Goal: Check status: Check status

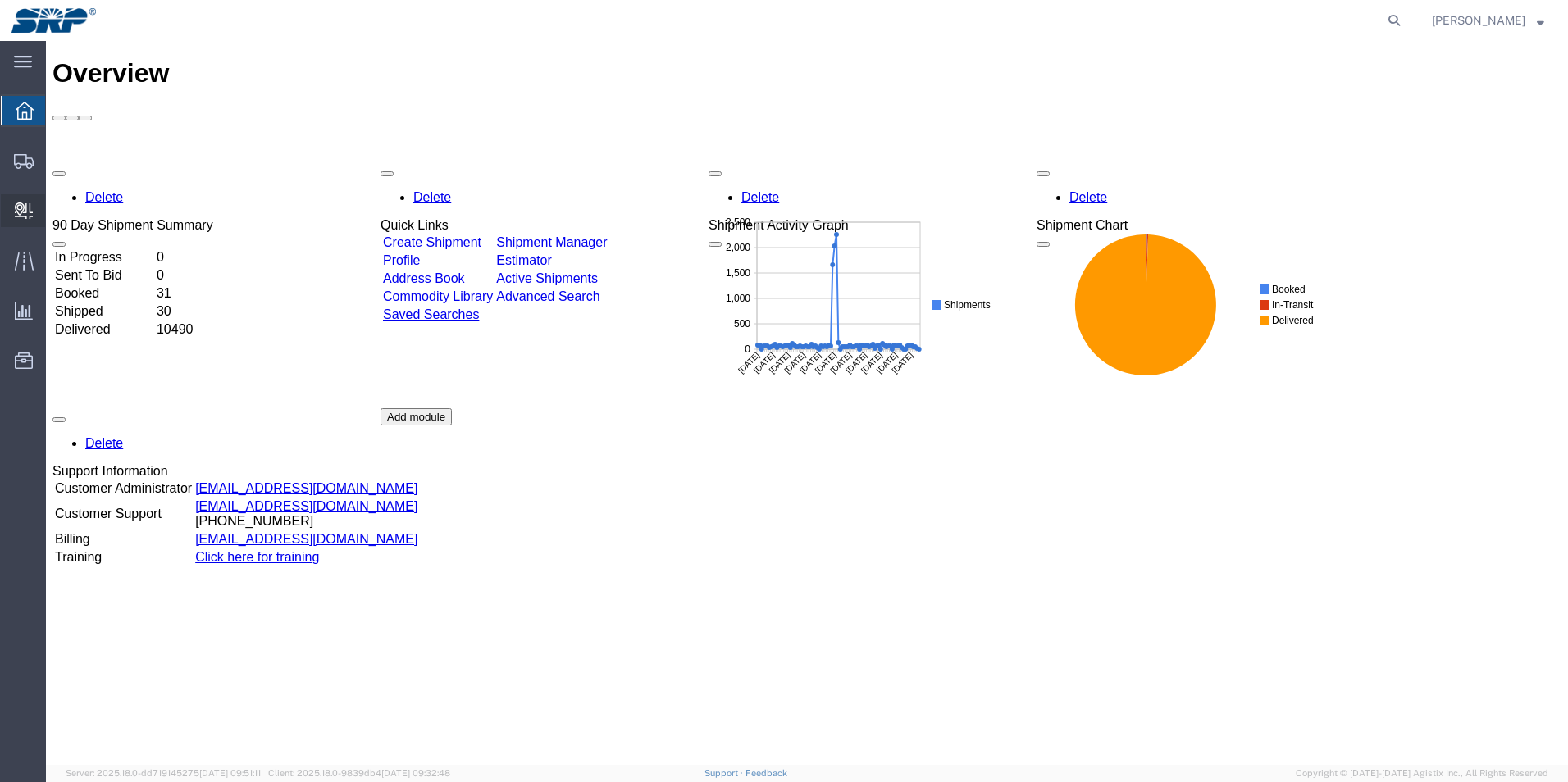
click at [26, 211] on icon at bounding box center [24, 211] width 18 height 17
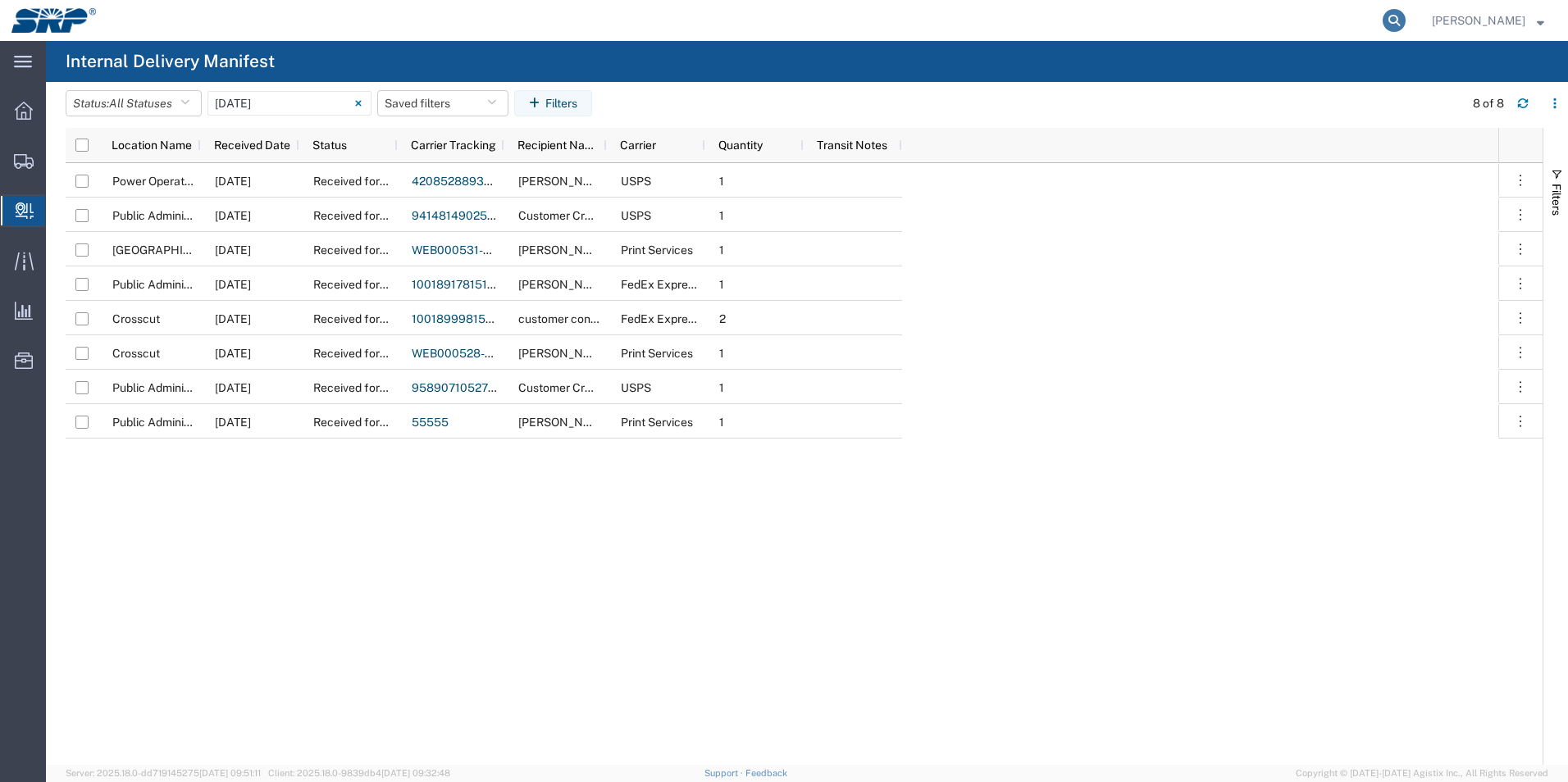
click at [1405, 20] on icon at bounding box center [1394, 20] width 23 height 23
type input "1zef87750390325013"
click at [1394, 23] on icon at bounding box center [1394, 20] width 23 height 23
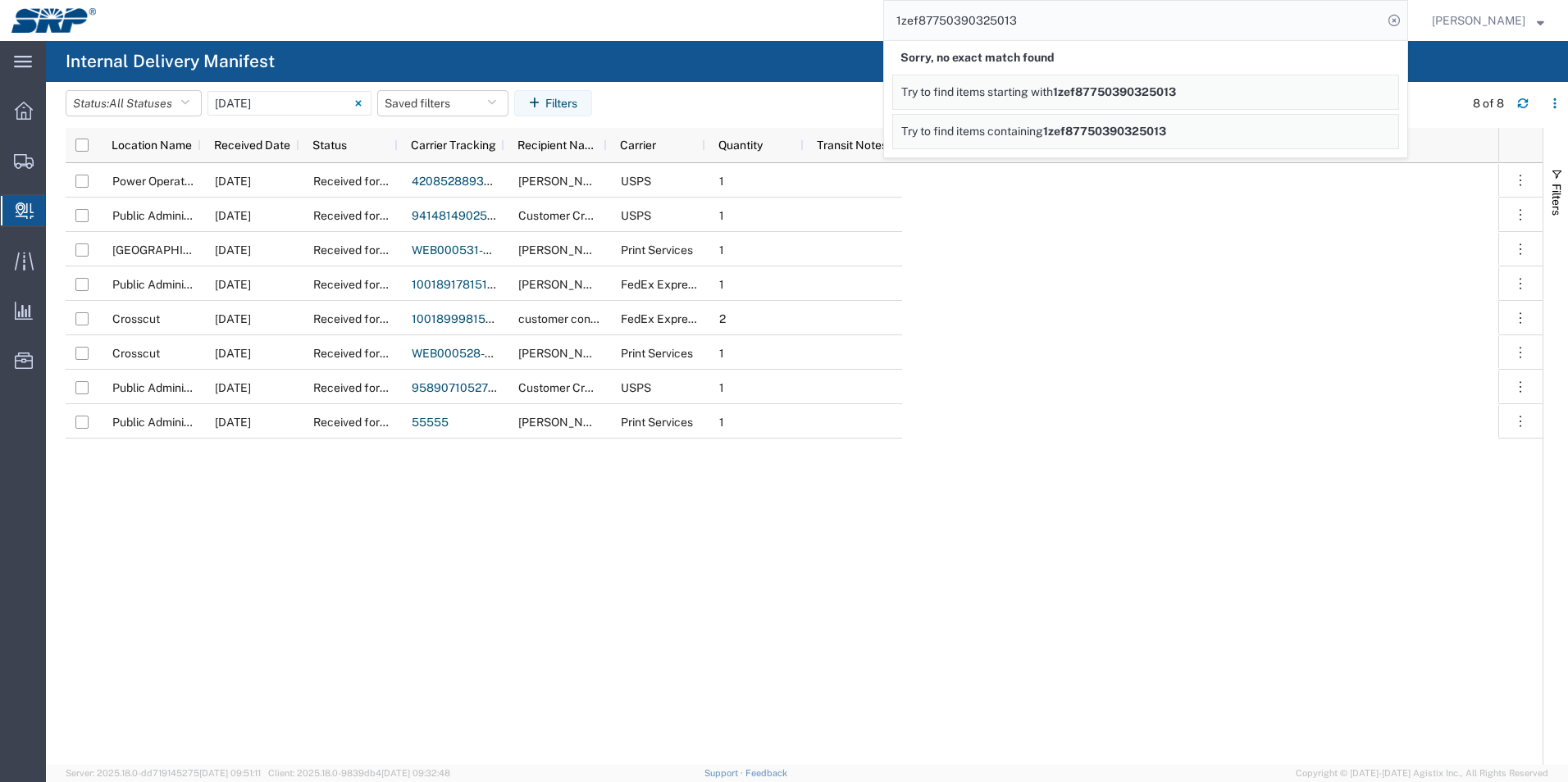
click at [1096, 127] on span "1zef87750390325013" at bounding box center [1104, 131] width 123 height 13
click at [324, 108] on input "09/11/2025 - 09/11/2025" at bounding box center [290, 103] width 164 height 24
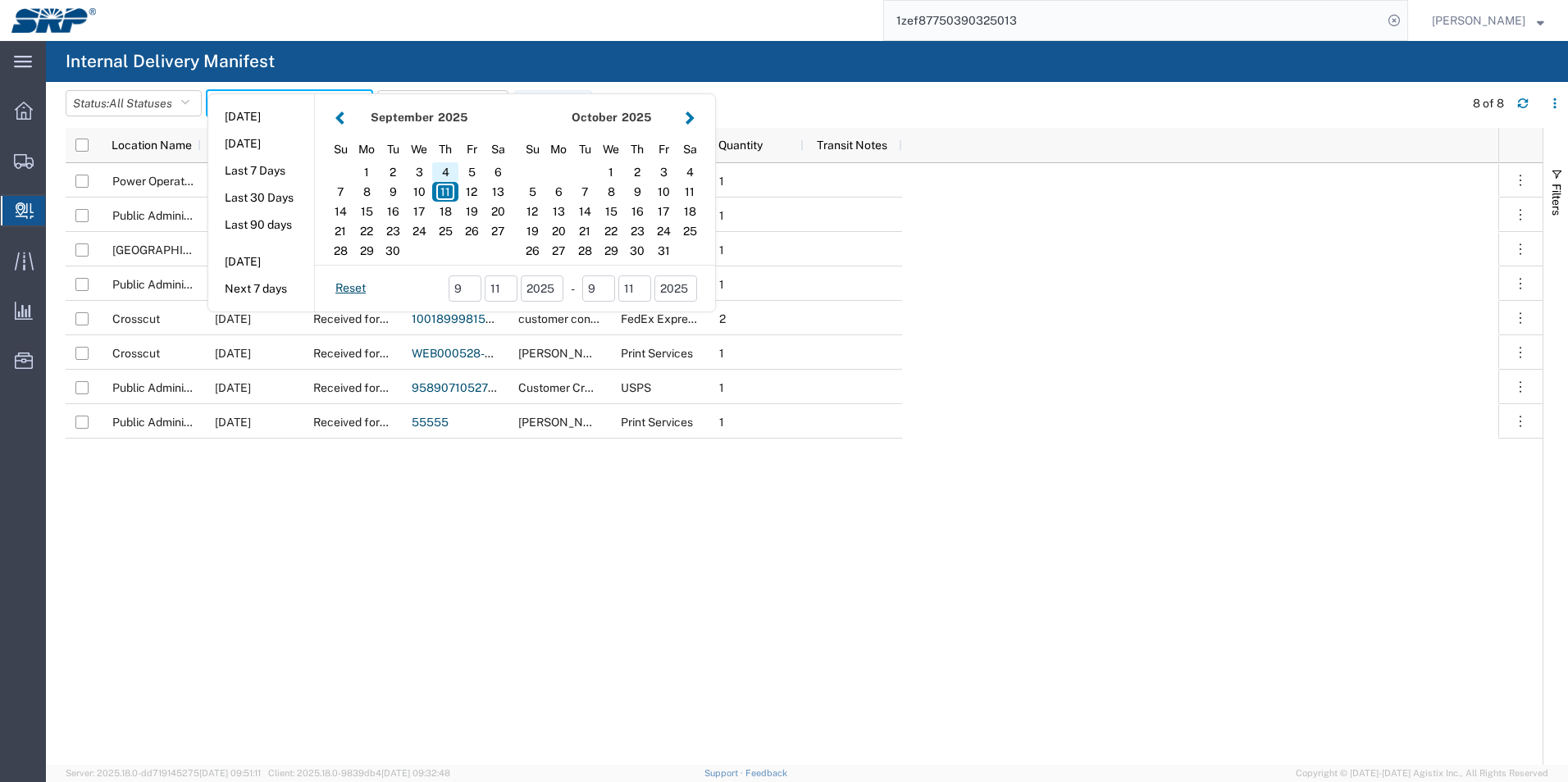
click at [444, 169] on div "4" at bounding box center [445, 172] width 26 height 20
type input "09/04/2025"
type input "09/04/2025 - 09/04/2025"
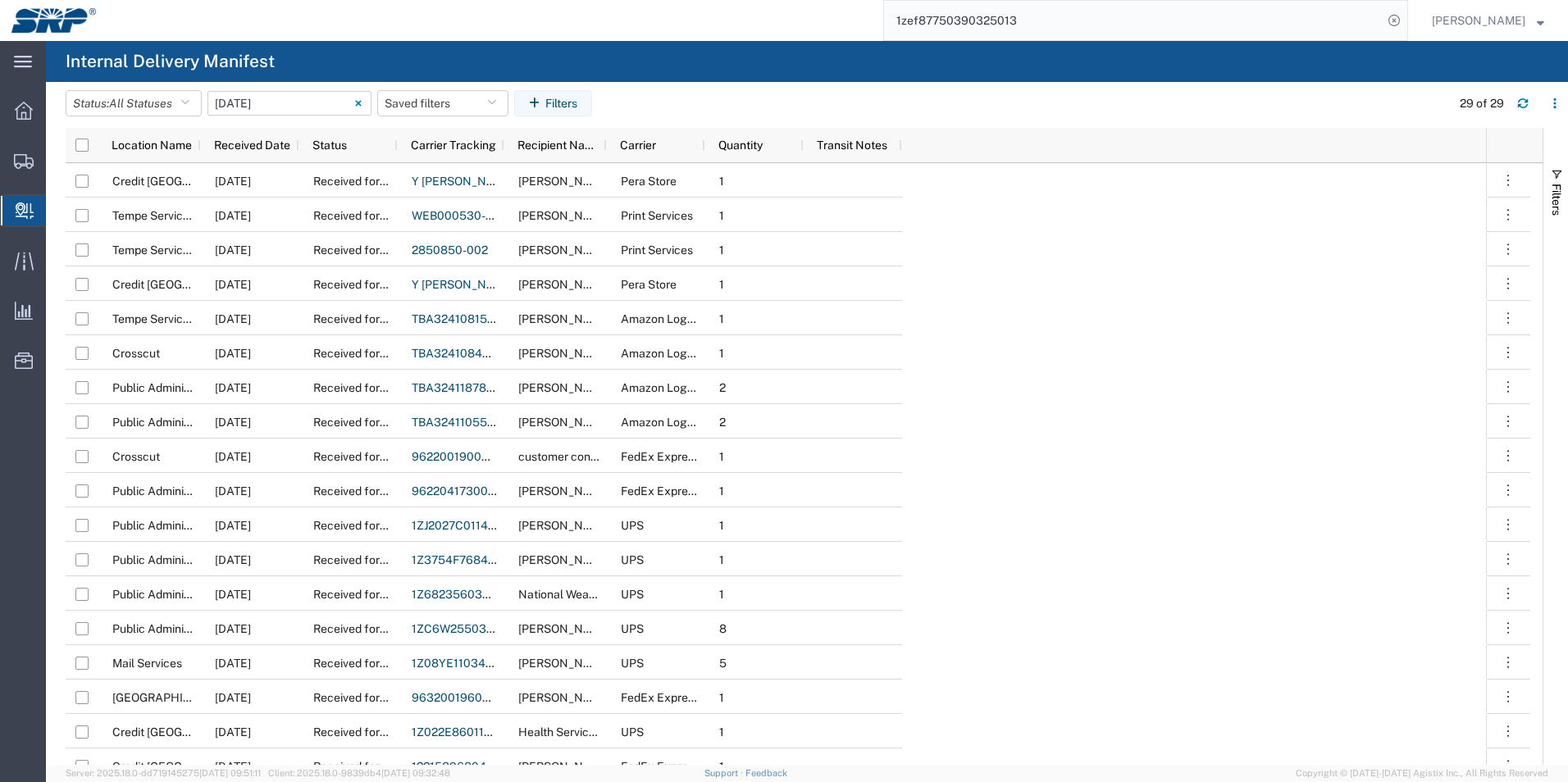
click at [305, 106] on input "09/04/2025 - 09/04/2025" at bounding box center [290, 103] width 164 height 24
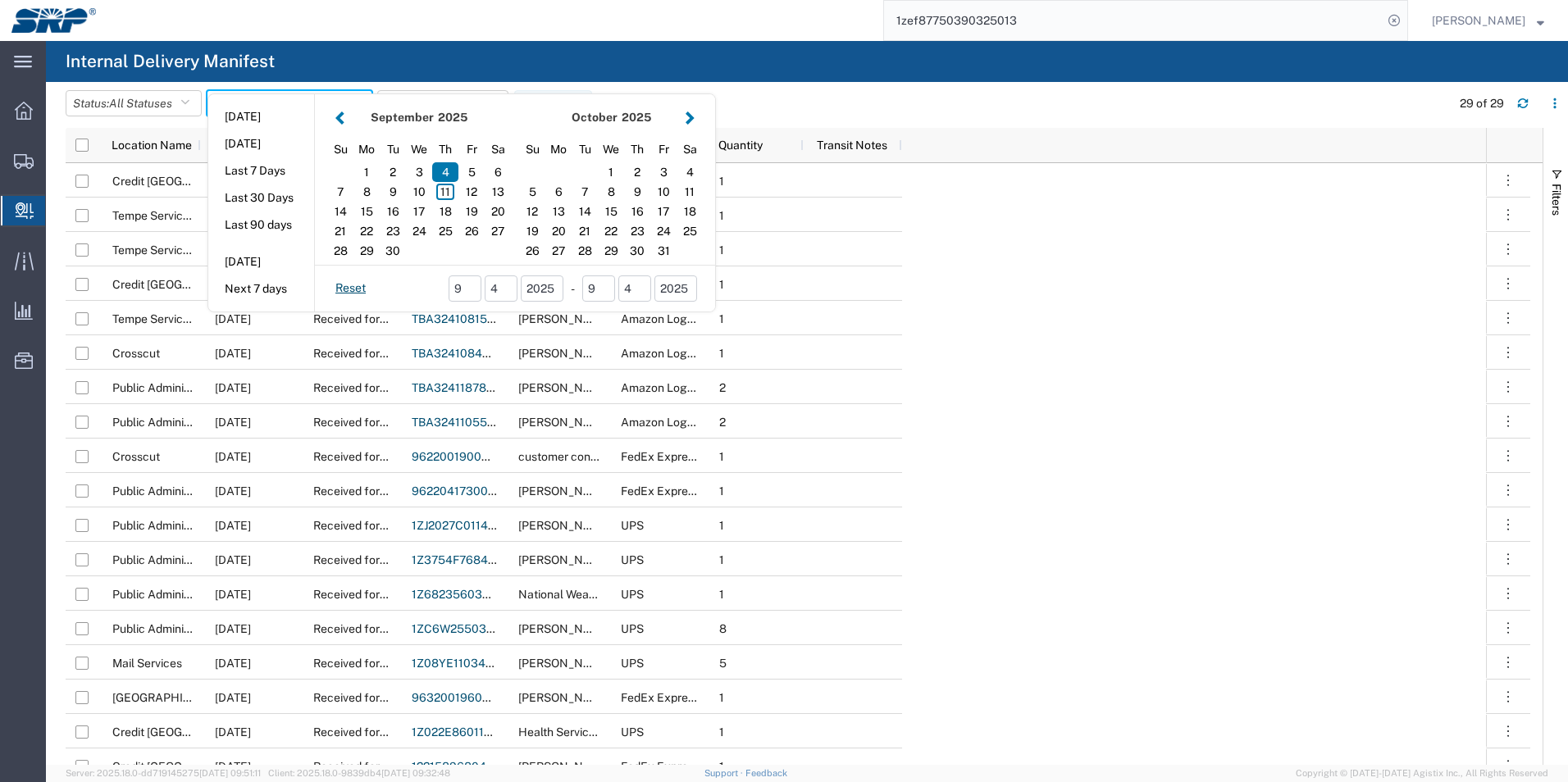
click at [305, 106] on button "Today" at bounding box center [261, 117] width 105 height 25
type input "Today"
type input "09/11/2025 - 09/11/2025"
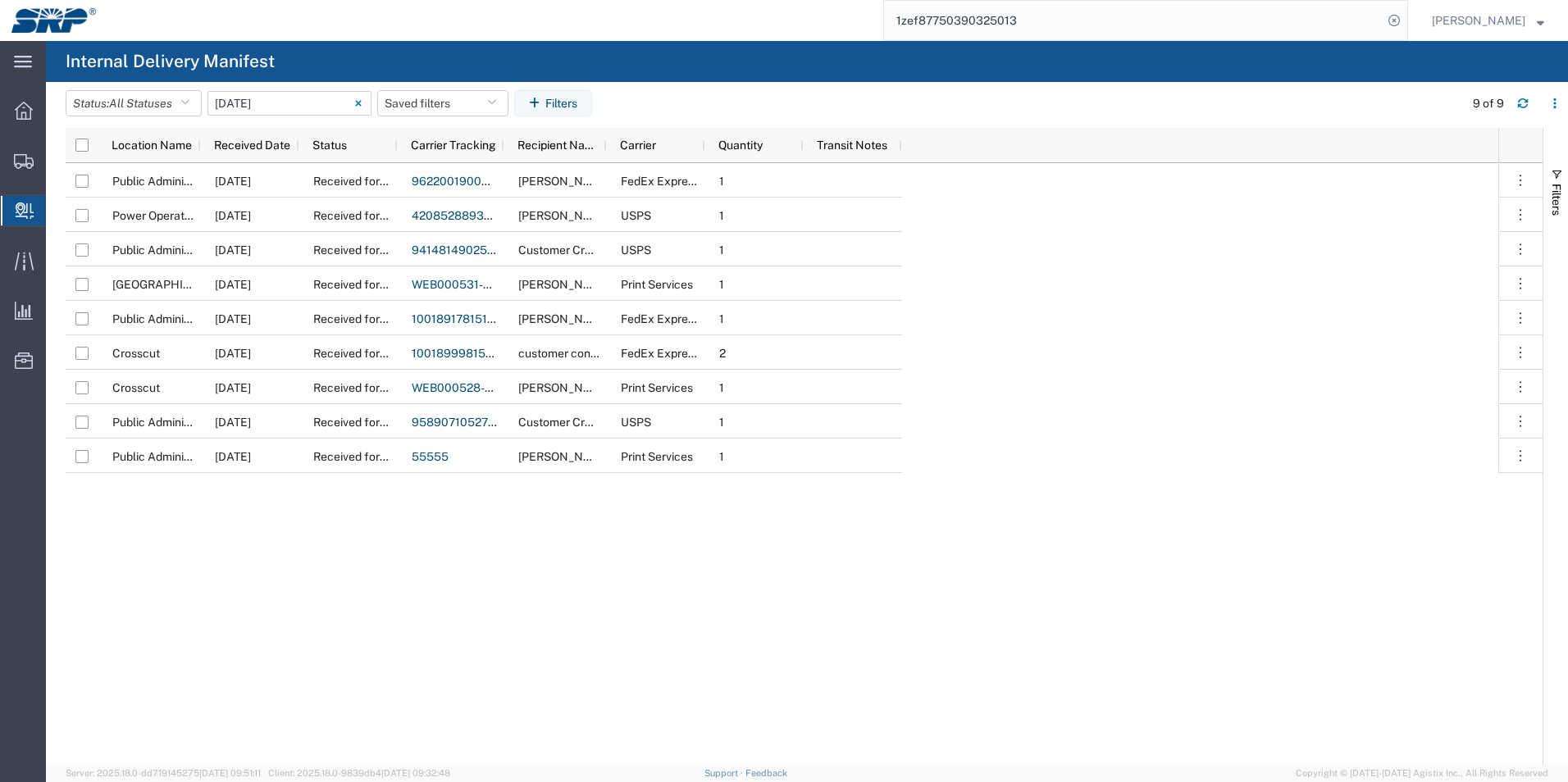
click at [314, 110] on input "09/11/2025 - 09/11/2025" at bounding box center [290, 103] width 164 height 24
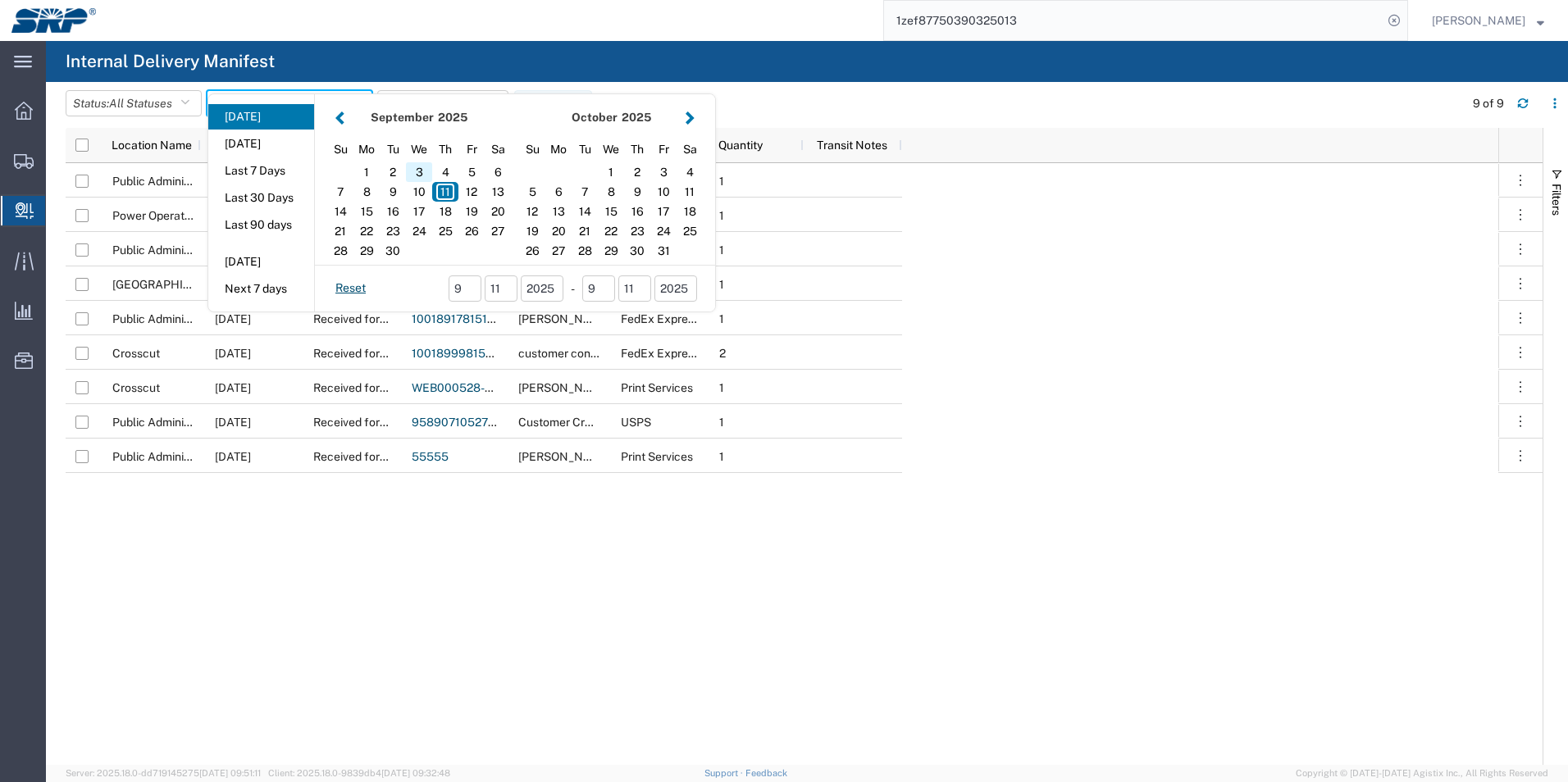
click at [425, 171] on div "3" at bounding box center [418, 172] width 26 height 20
type input "09/03/2025"
type input "09/03/2025 - 09/03/2025"
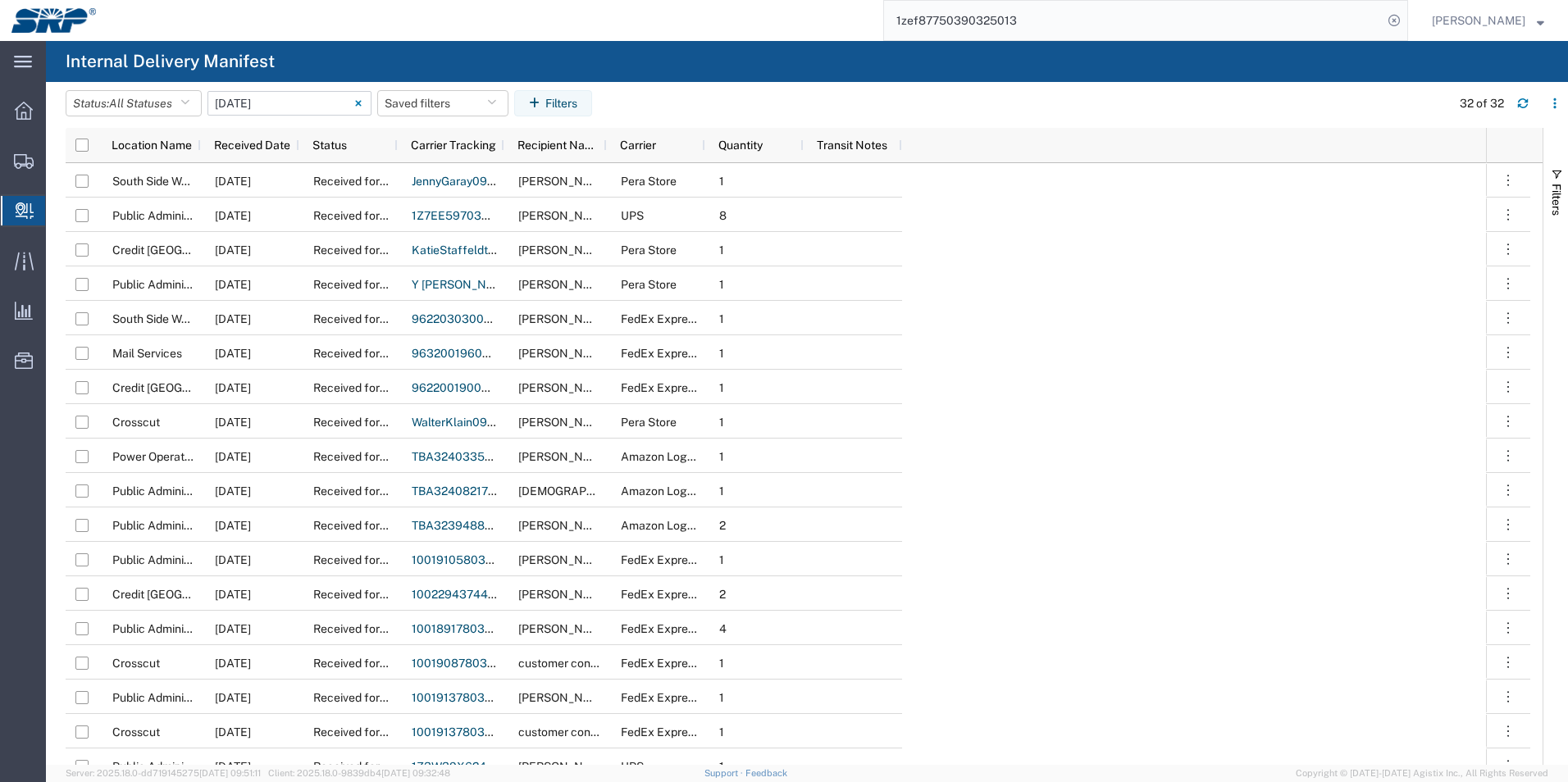
click at [342, 102] on input "09/03/2025 - 09/03/2025" at bounding box center [290, 103] width 164 height 24
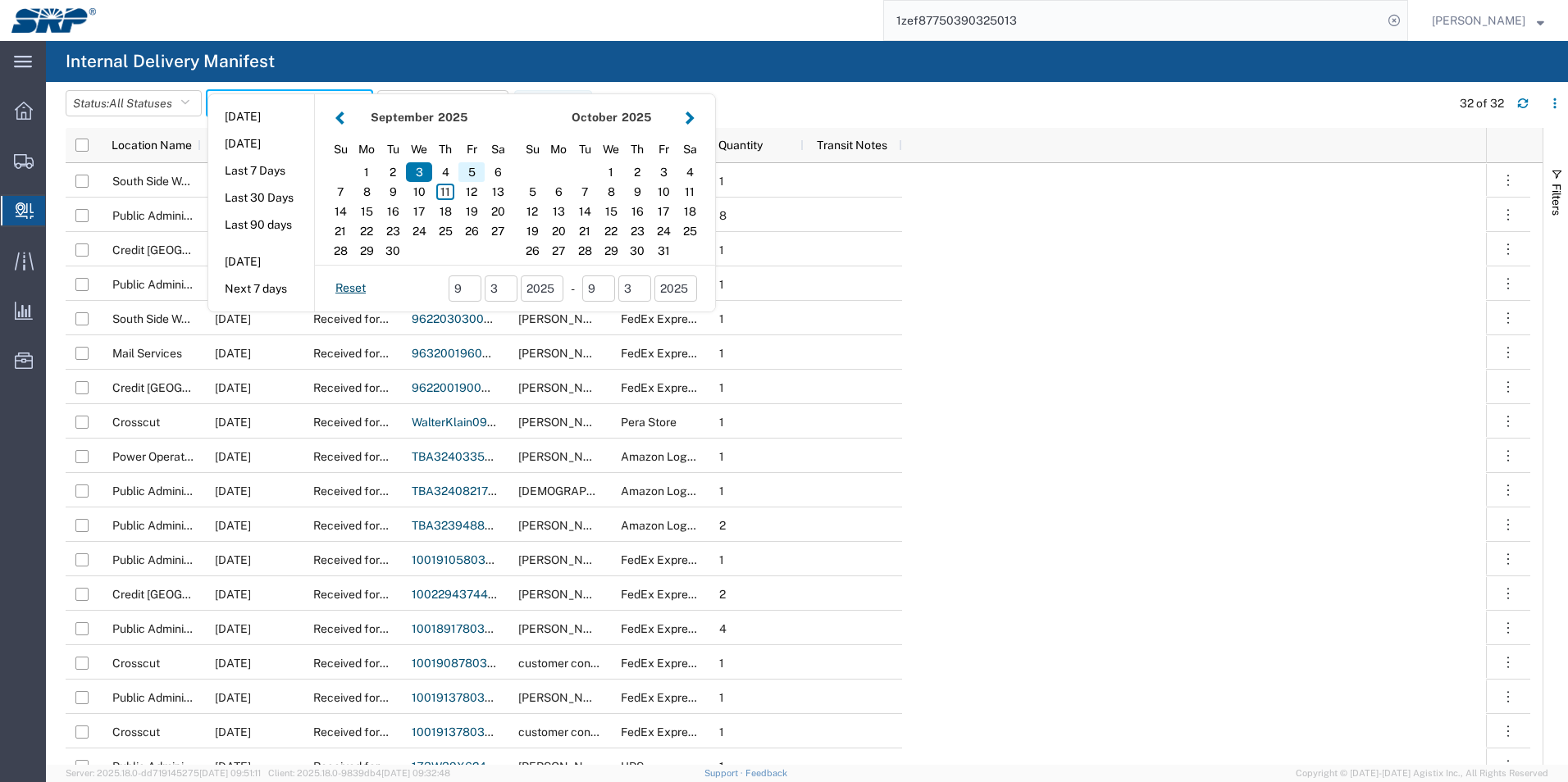
click at [476, 171] on div "5" at bounding box center [471, 172] width 26 height 20
type input "09/05/2025"
type input "09/05/2025 - 09/05/2025"
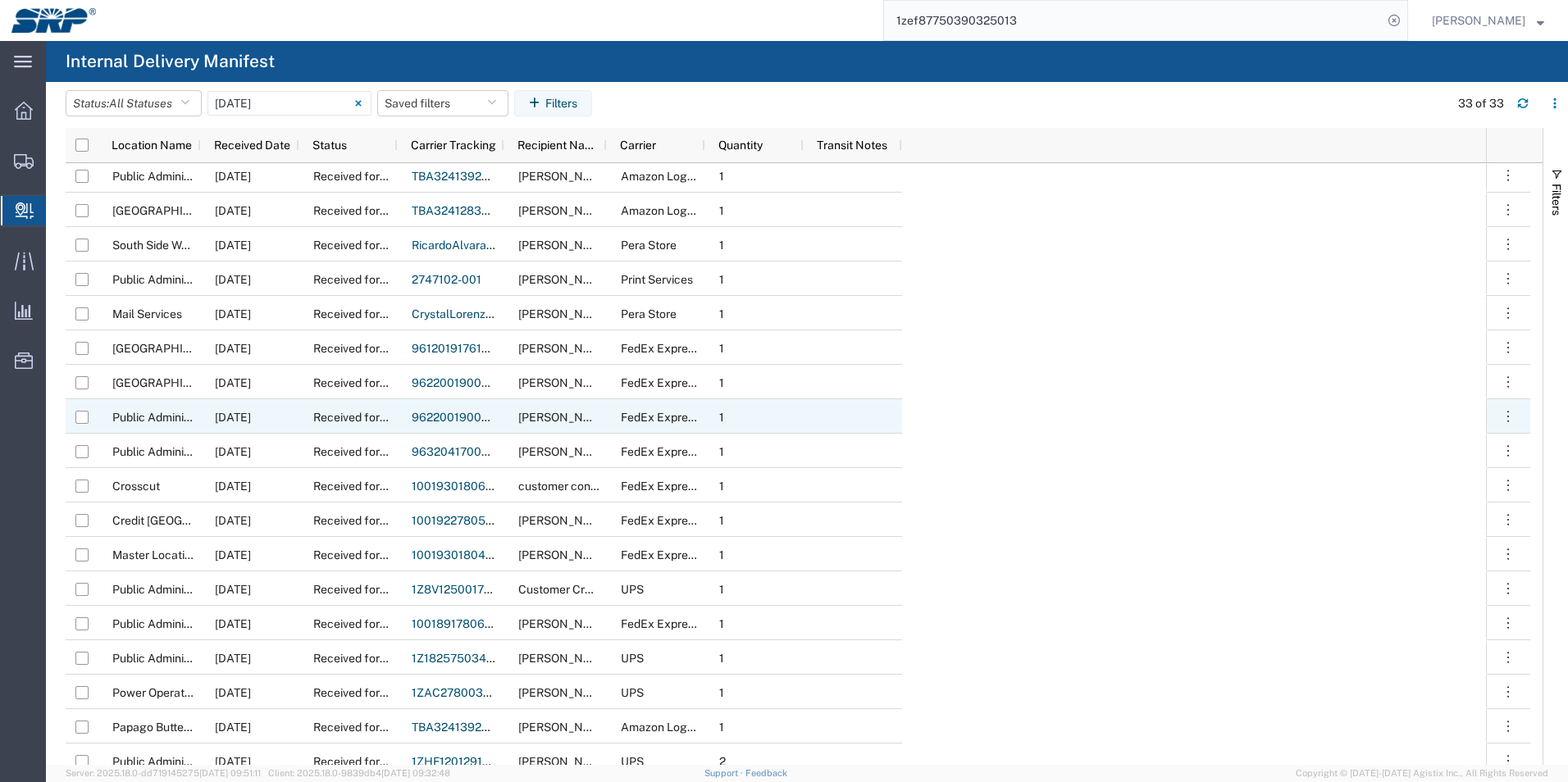
click at [553, 412] on span "Susan Vangordan" at bounding box center [566, 417] width 94 height 13
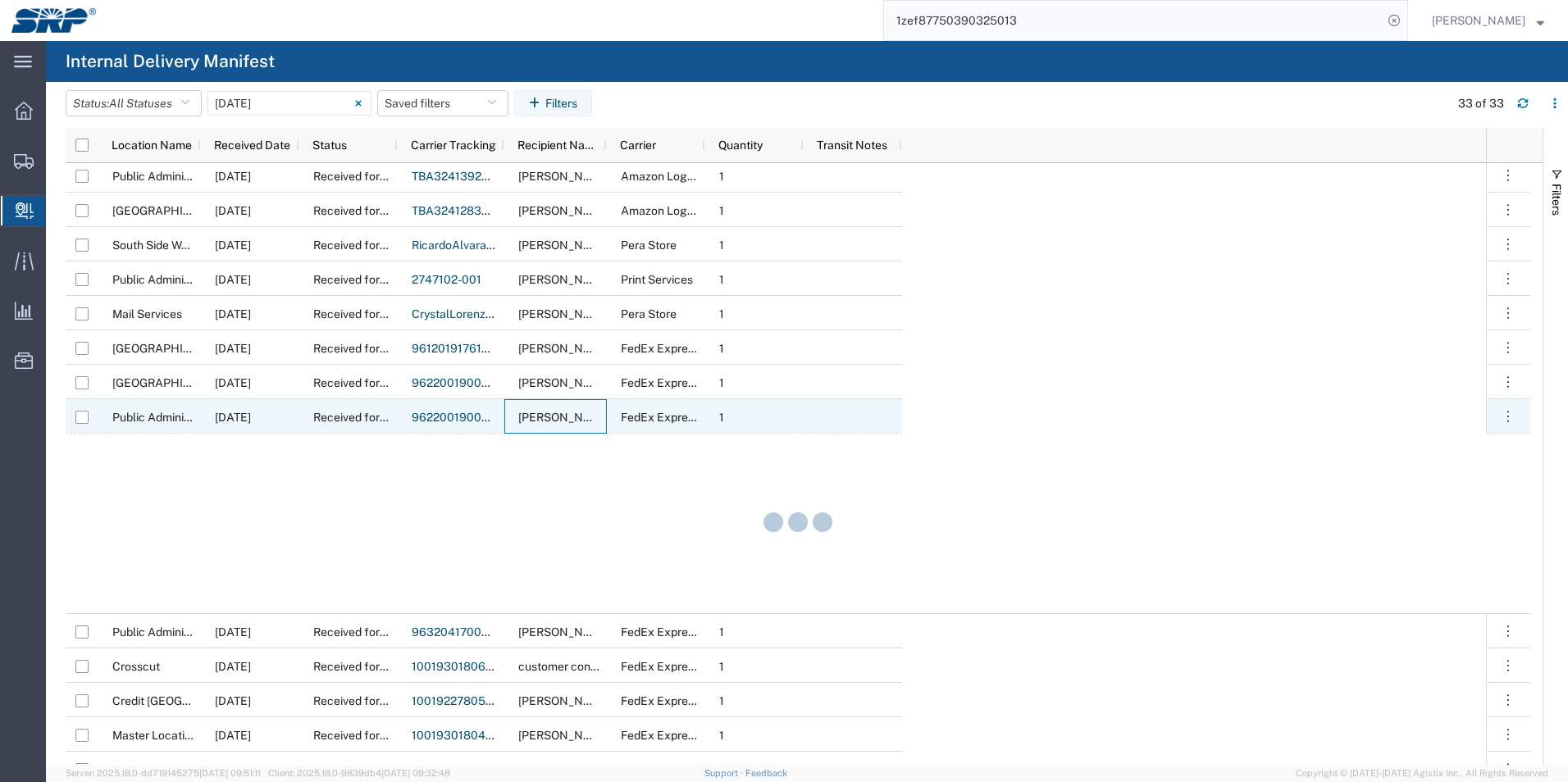
click at [553, 412] on span "Susan Vangordan" at bounding box center [566, 417] width 94 height 13
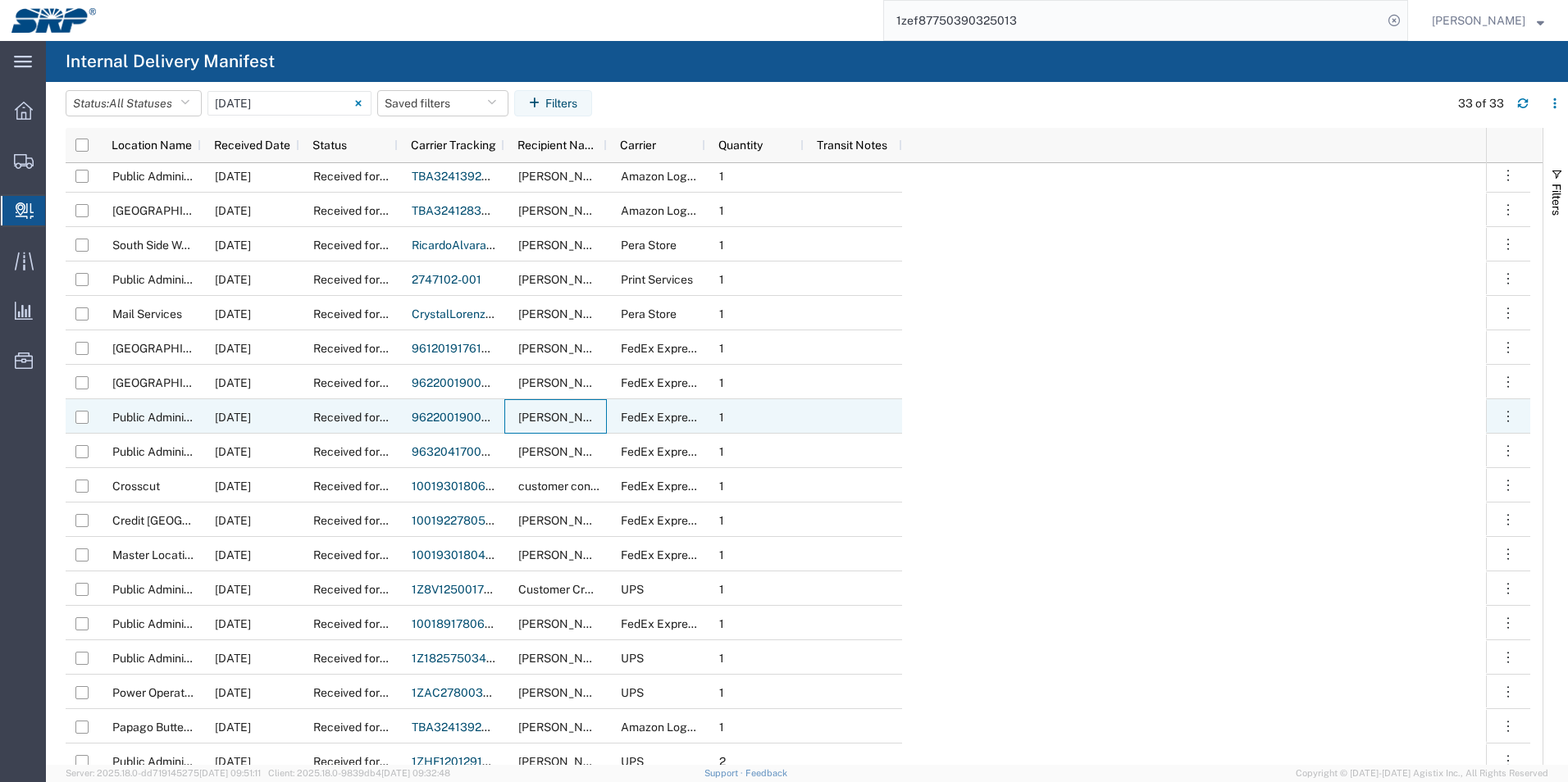
click at [473, 411] on link "9622001900000549722300474500872660" at bounding box center [532, 417] width 242 height 13
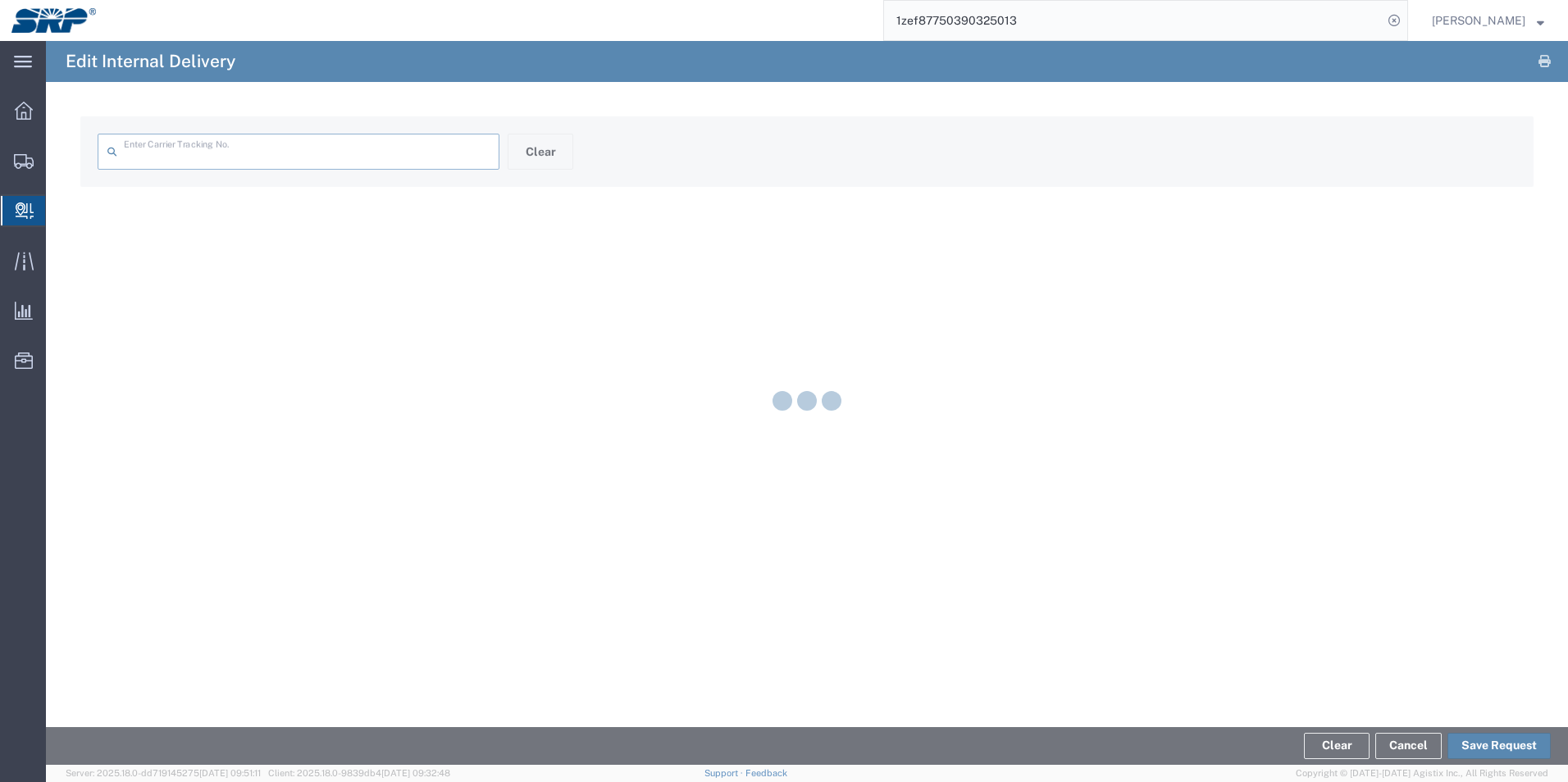
type input "9622001900000549722300474500872660"
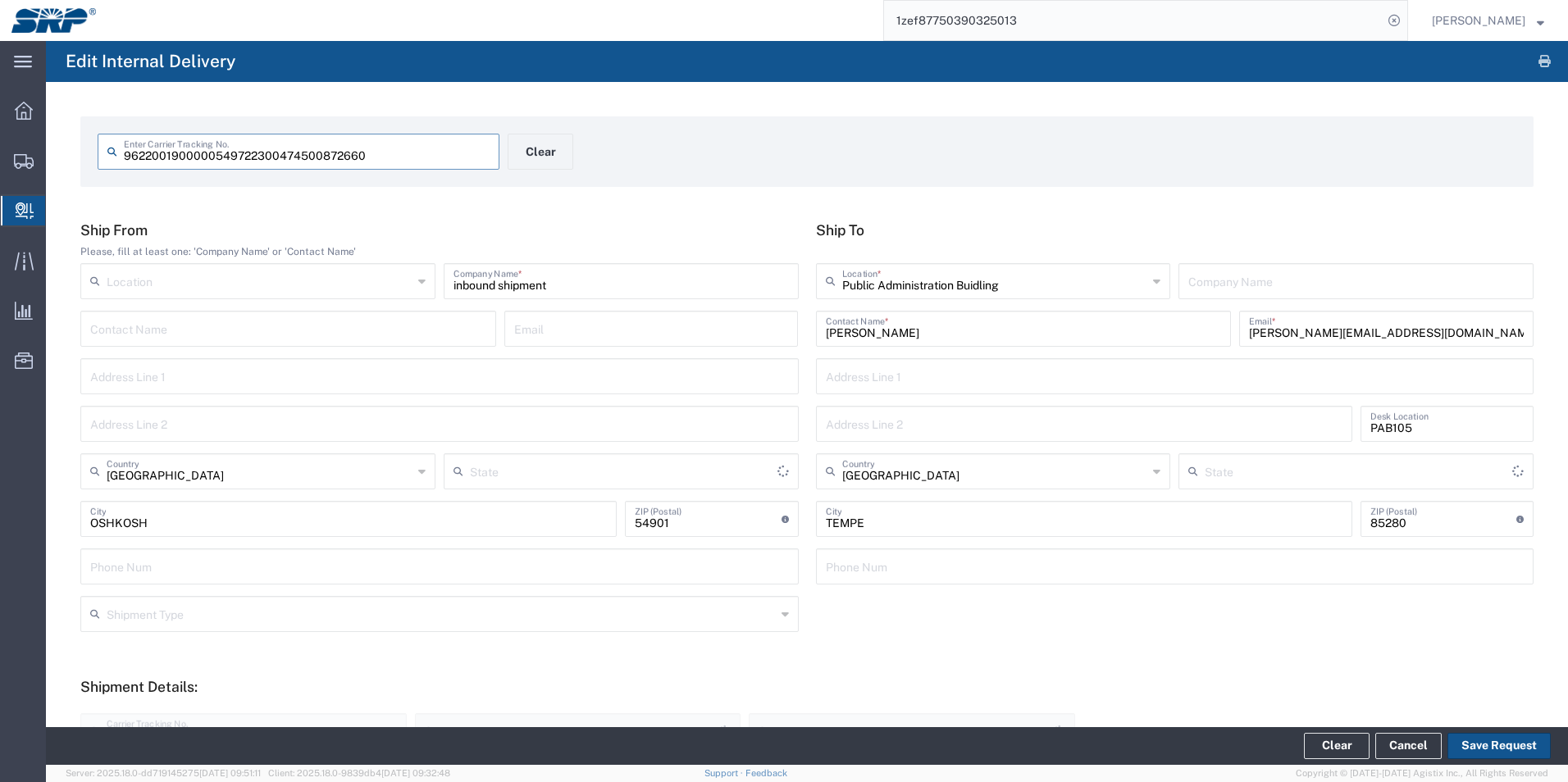
type input "Wisconsin"
type input "Your Packaging"
type input "Ground"
type input "Arizona"
type input "FedEx Express"
